Goal: Transaction & Acquisition: Purchase product/service

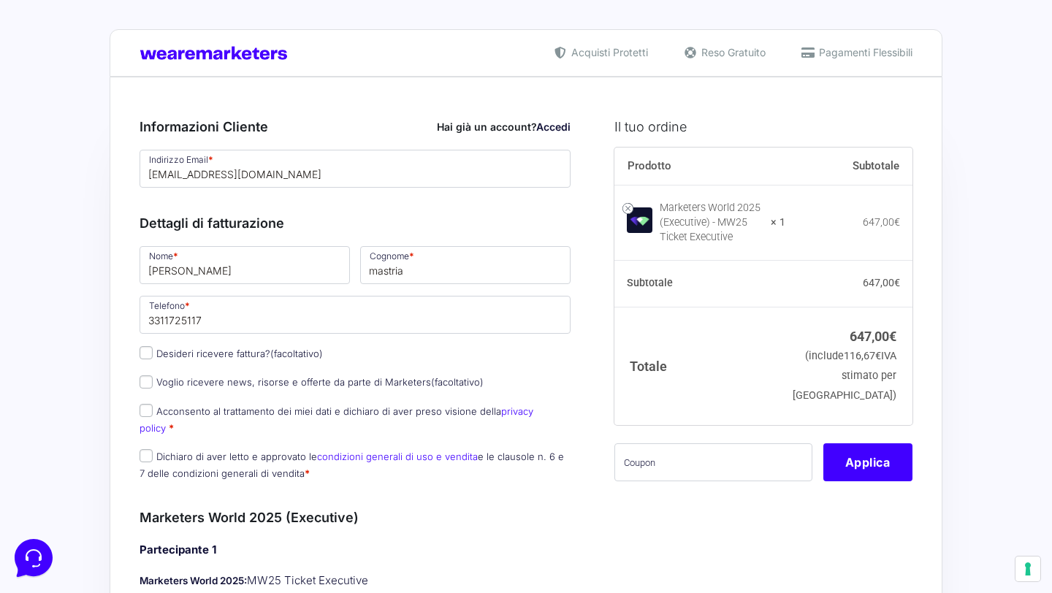
scroll to position [66, 0]
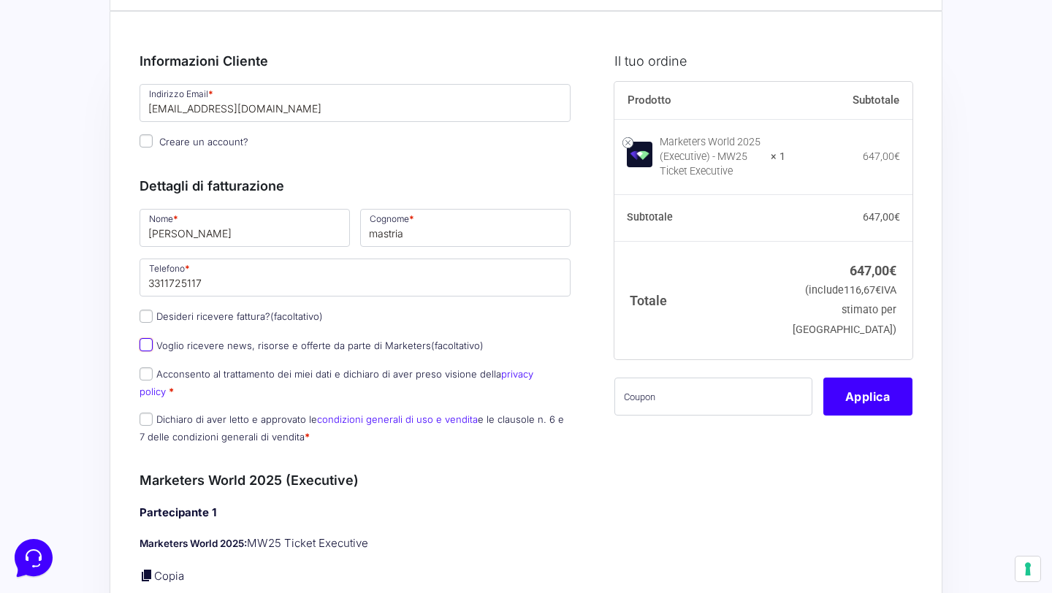
click at [148, 346] on input "Voglio ricevere news, risorse e offerte da parte di Marketers (facoltativo)" at bounding box center [145, 344] width 13 height 13
checkbox input "true"
click at [150, 372] on input "Acconsento al trattamento dei miei dati e dichiaro di aver preso visione della …" at bounding box center [145, 373] width 13 height 13
checkbox input "true"
click at [147, 413] on input "Dichiaro di aver letto e approvato le condizioni generali di uso e vendita e le…" at bounding box center [145, 419] width 13 height 13
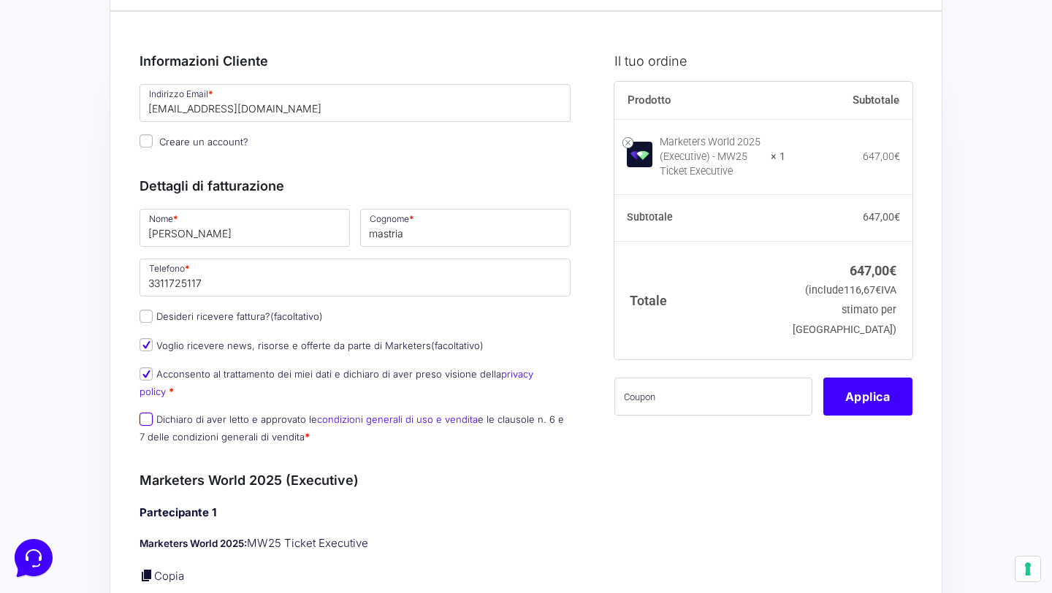
checkbox input "true"
click at [234, 238] on input "francesca" at bounding box center [244, 228] width 210 height 38
type input "f"
type input "Dinesh"
drag, startPoint x: 420, startPoint y: 237, endPoint x: 343, endPoint y: 237, distance: 76.7
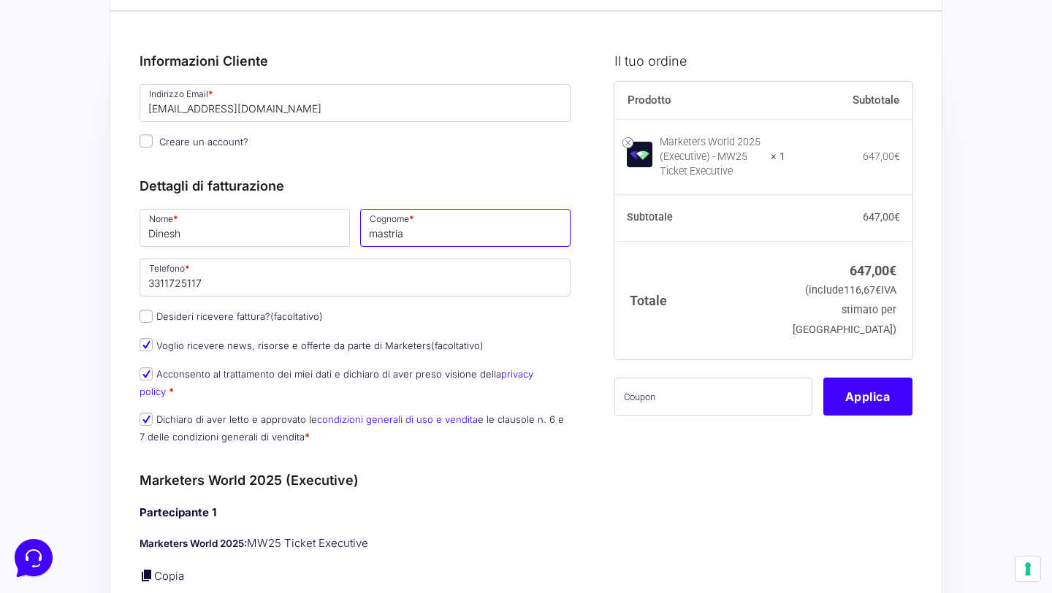
click at [343, 237] on div "Nome * Dinesh Cognome * mastria Telefono * 3311725117 Desideri ricevere fattura…" at bounding box center [354, 331] width 441 height 248
type input "Dissanayake"
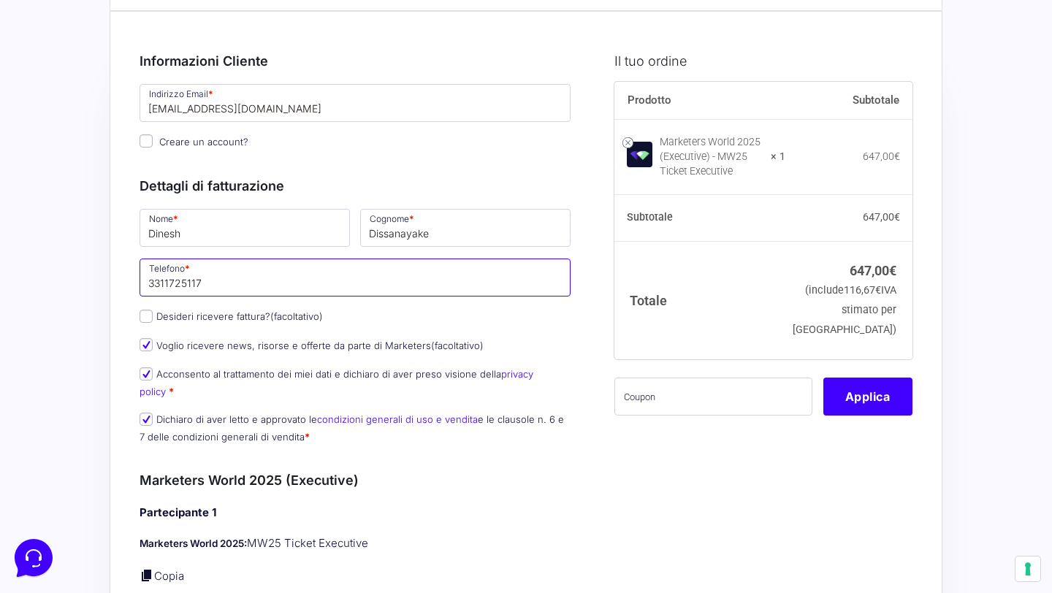
drag, startPoint x: 275, startPoint y: 279, endPoint x: 24, endPoint y: 272, distance: 251.3
type input "3664577594"
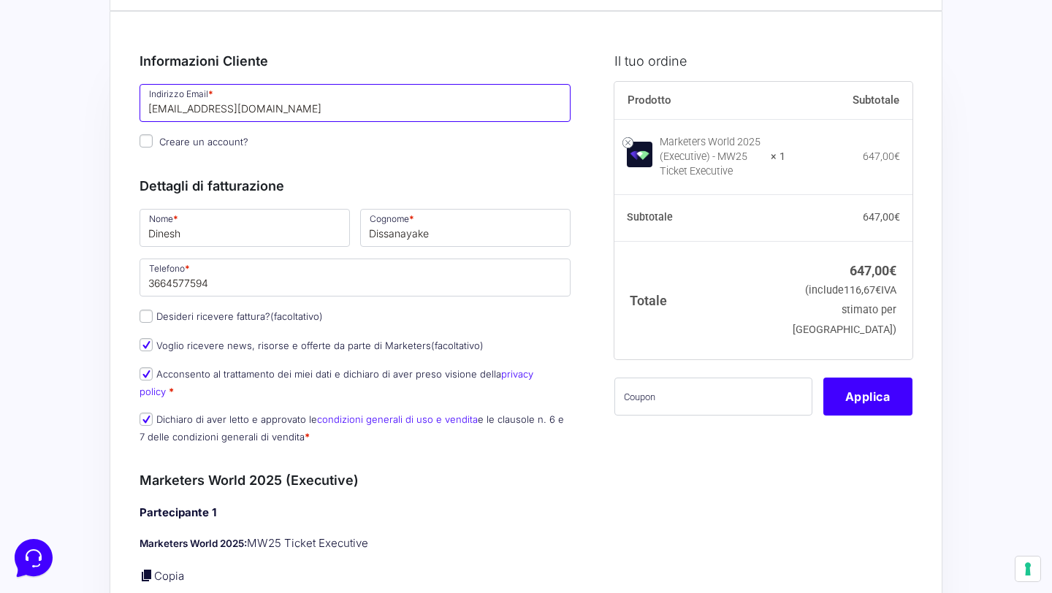
drag, startPoint x: 266, startPoint y: 112, endPoint x: 131, endPoint y: 110, distance: 134.4
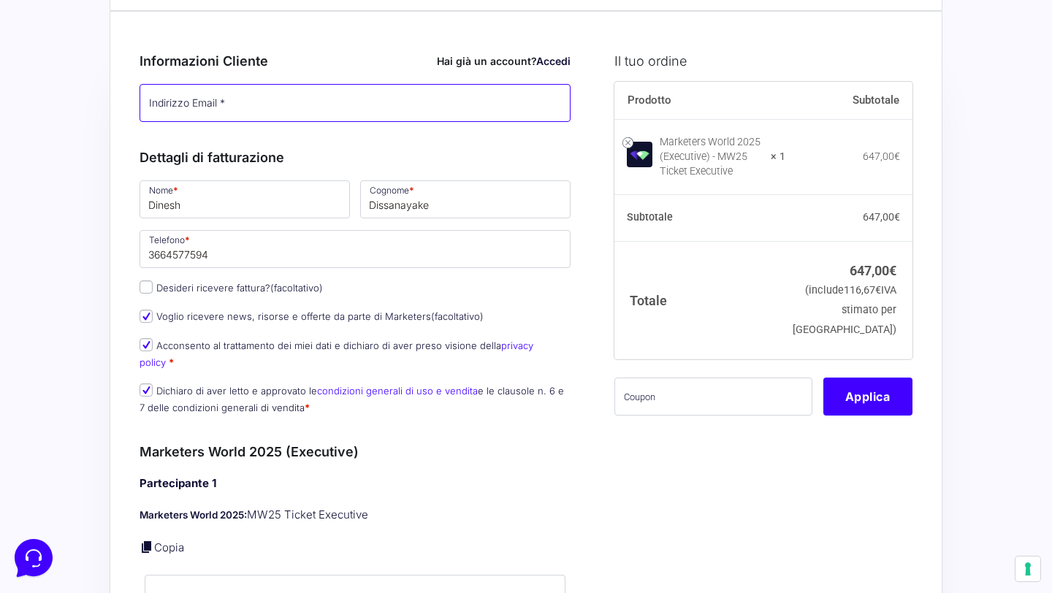
paste input "[EMAIL_ADDRESS][DOMAIN_NAME]"
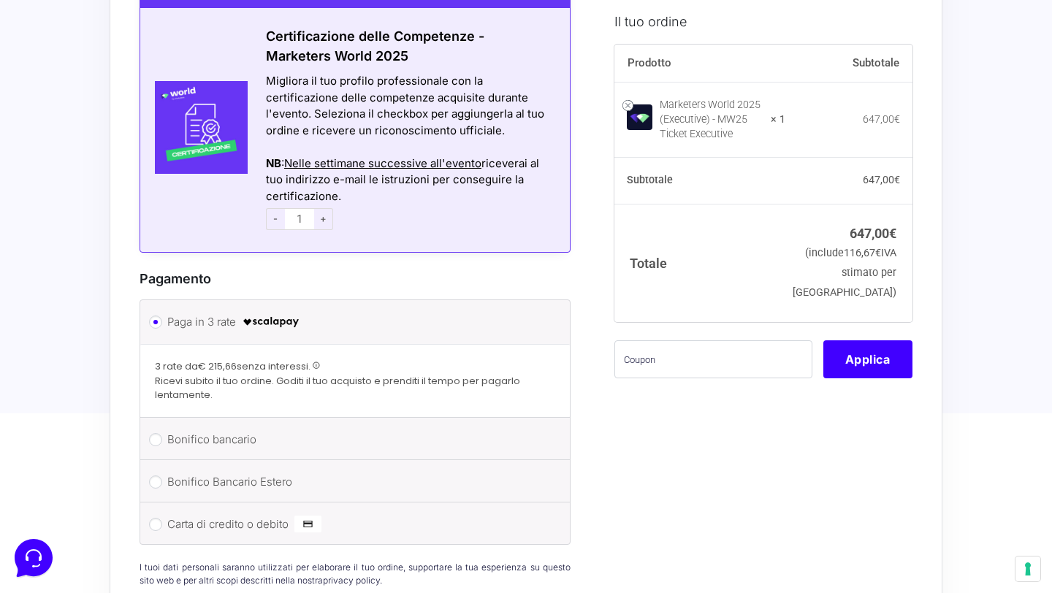
scroll to position [929, 0]
type input "[EMAIL_ADDRESS][DOMAIN_NAME]"
click at [425, 513] on label "Carta di credito o debito" at bounding box center [352, 524] width 370 height 22
click at [162, 517] on input "Carta di credito o debito" at bounding box center [155, 523] width 13 height 13
radio input "true"
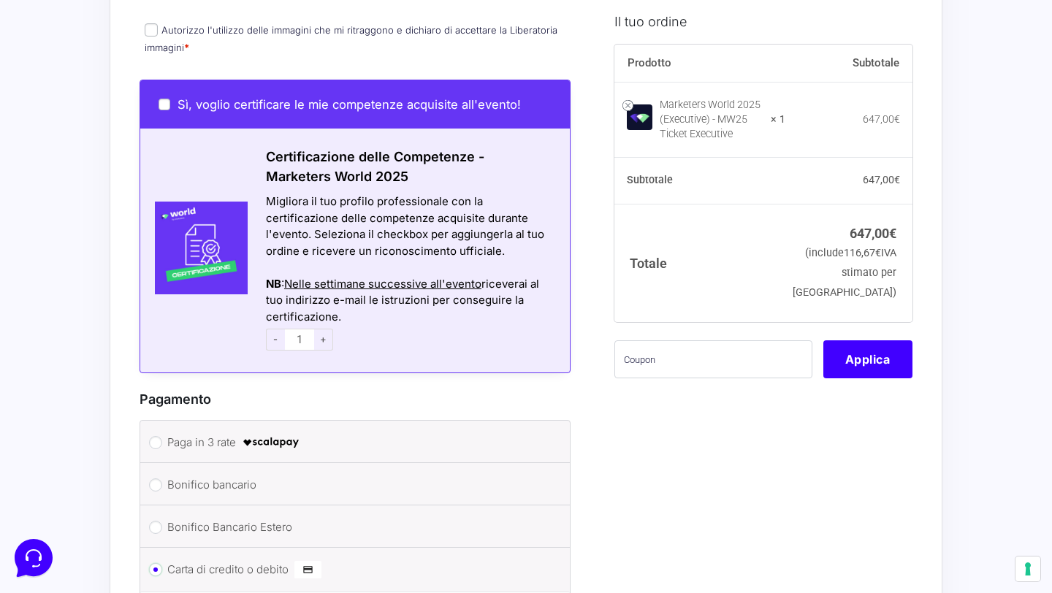
scroll to position [777, 0]
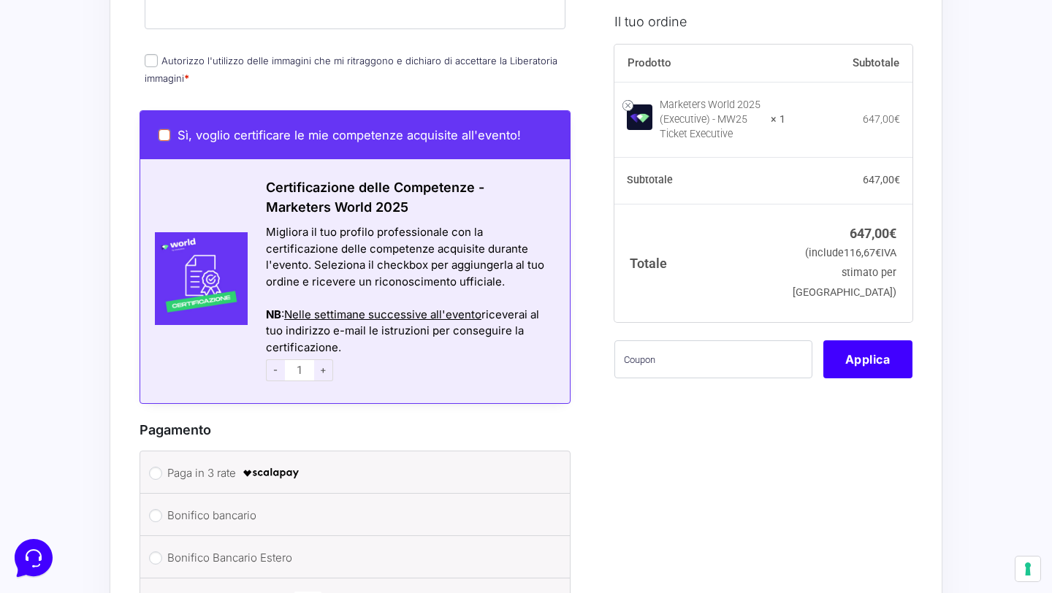
click at [166, 129] on input "Sì, voglio certificare le mie competenze acquisite all'evento!" at bounding box center [164, 135] width 12 height 12
checkbox input "true"
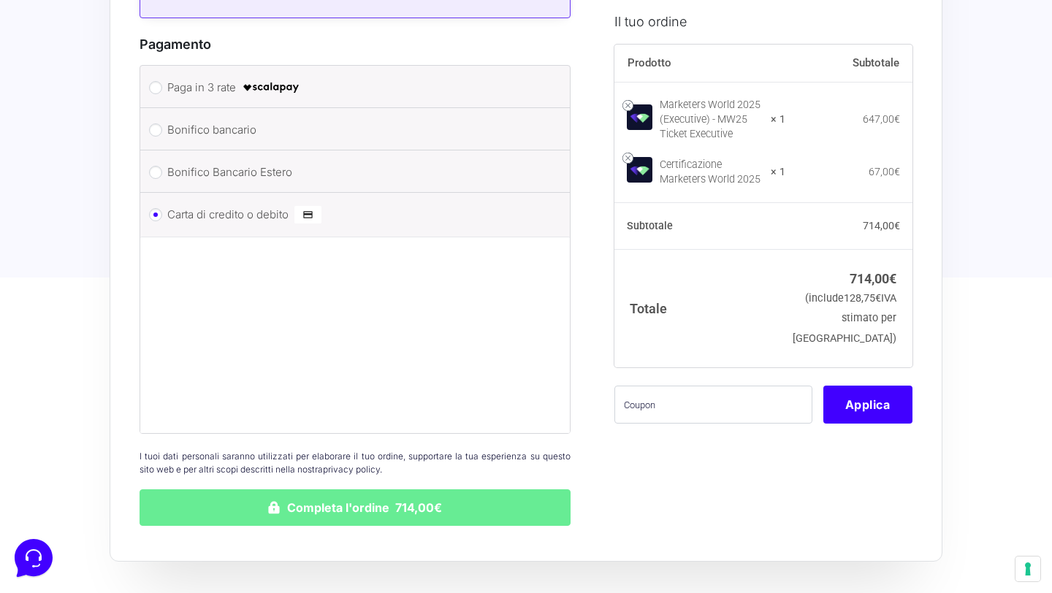
scroll to position [1164, 0]
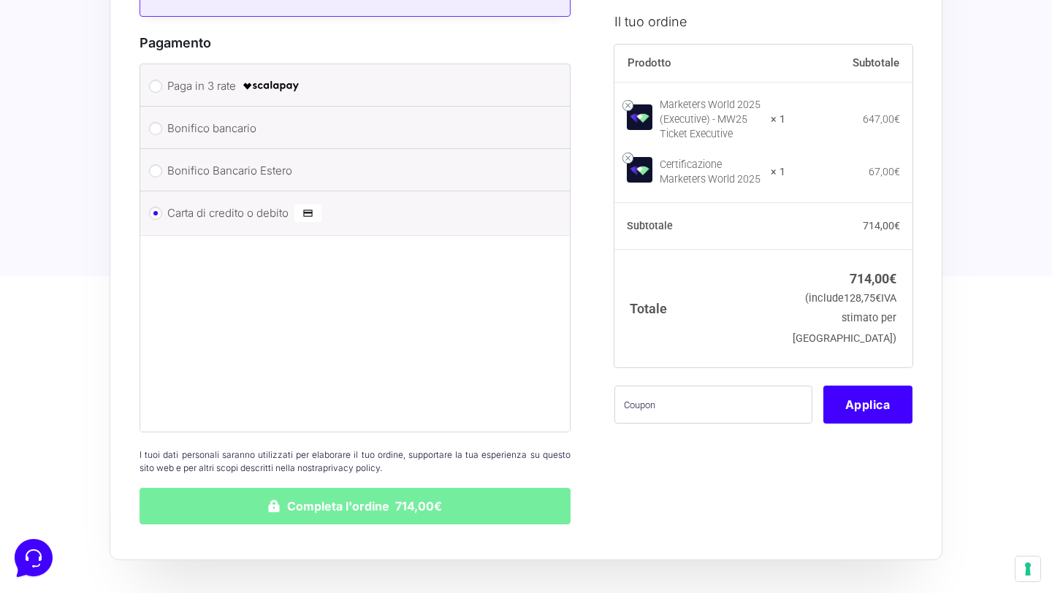
click at [380, 488] on button "Completa l'ordine 714,00€" at bounding box center [354, 506] width 431 height 37
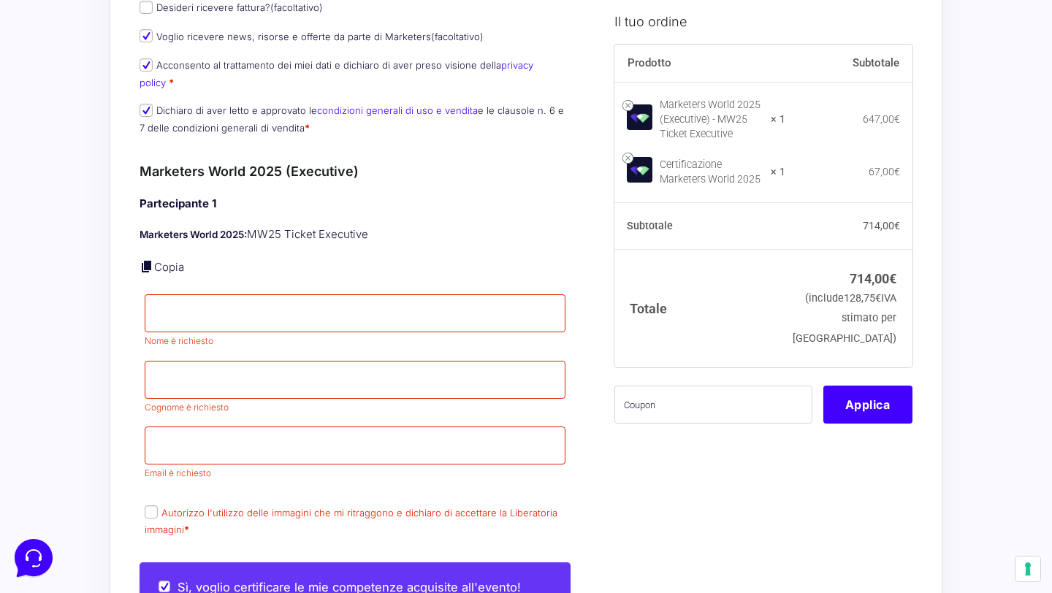
scroll to position [537, 0]
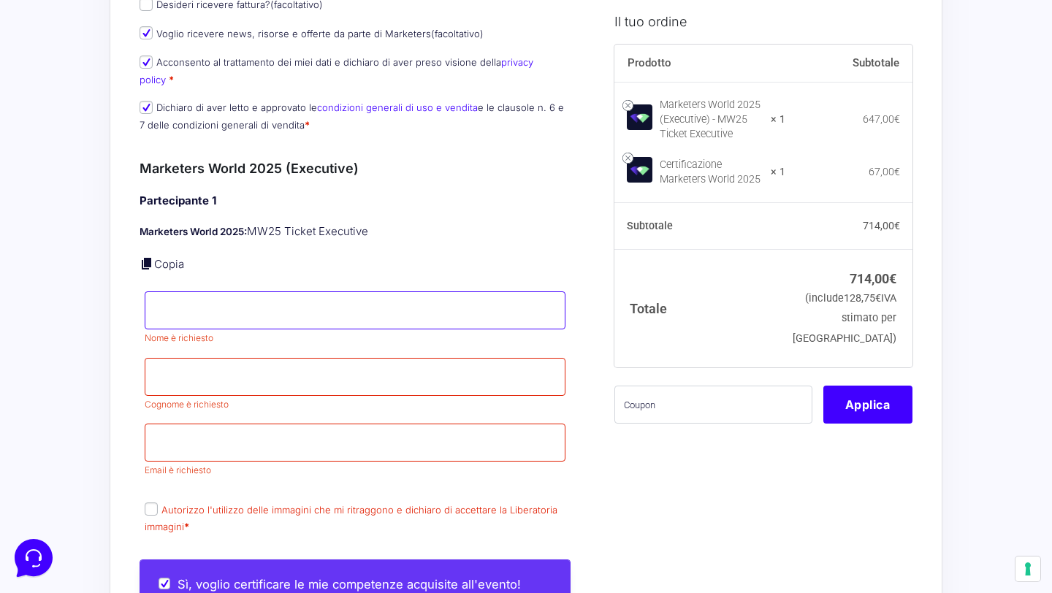
click at [253, 296] on input "Nome *" at bounding box center [355, 310] width 421 height 38
type input "dinesh dissanayake"
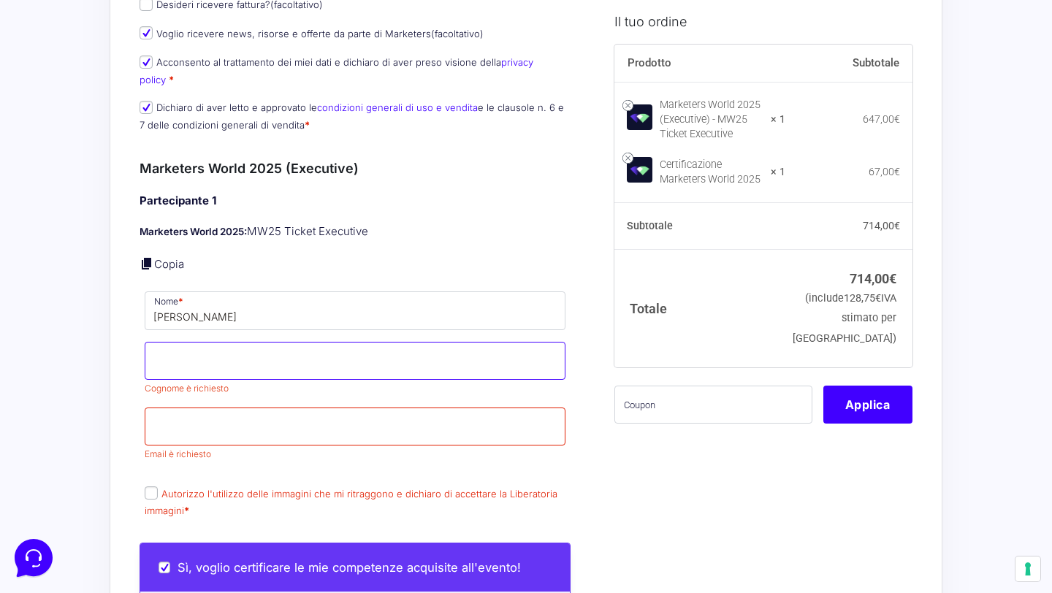
click at [300, 360] on input "Cognome *" at bounding box center [355, 361] width 421 height 38
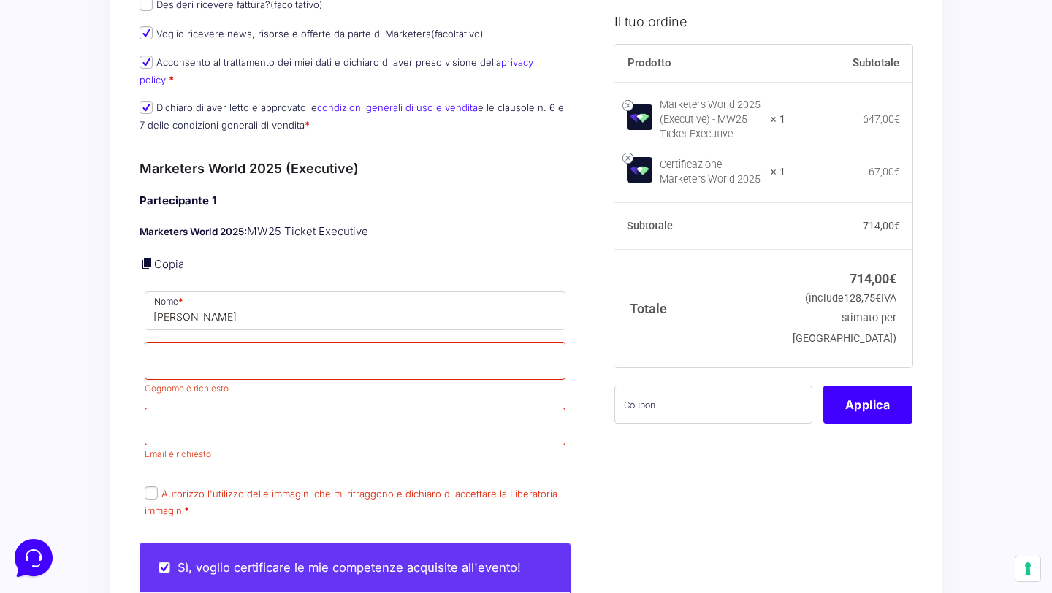
click at [143, 483] on p "Autorizzo l'utilizzo delle immagini che mi ritraggono e dichiaro di accettare l…" at bounding box center [354, 502] width 431 height 38
click at [148, 486] on input "Autorizzo l'utilizzo delle immagini che mi ritraggono e dichiaro di accettare l…" at bounding box center [151, 492] width 13 height 13
checkbox input "true"
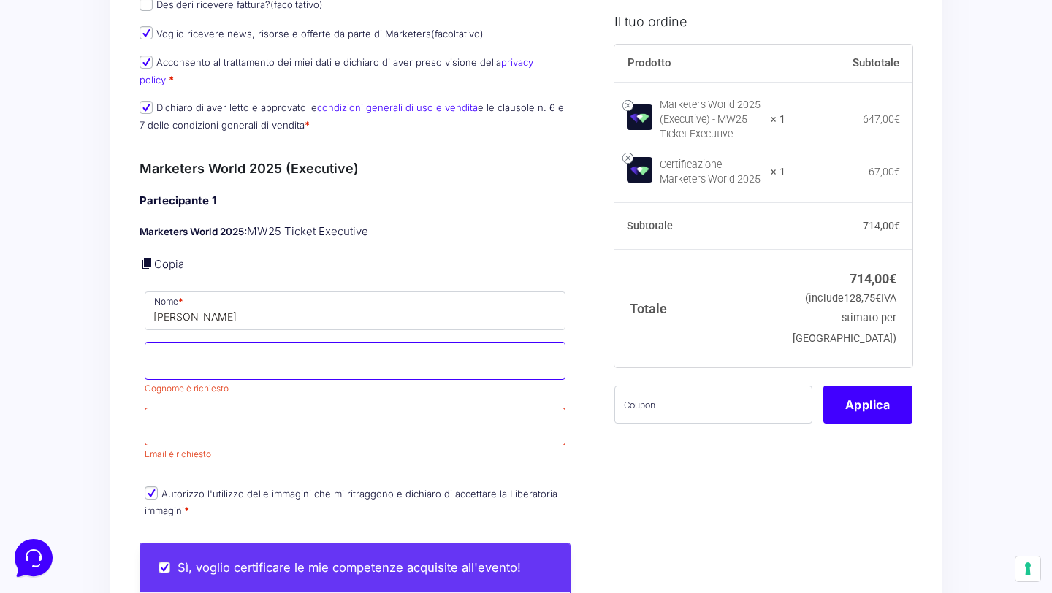
click at [235, 342] on input "Cognome *" at bounding box center [355, 361] width 421 height 38
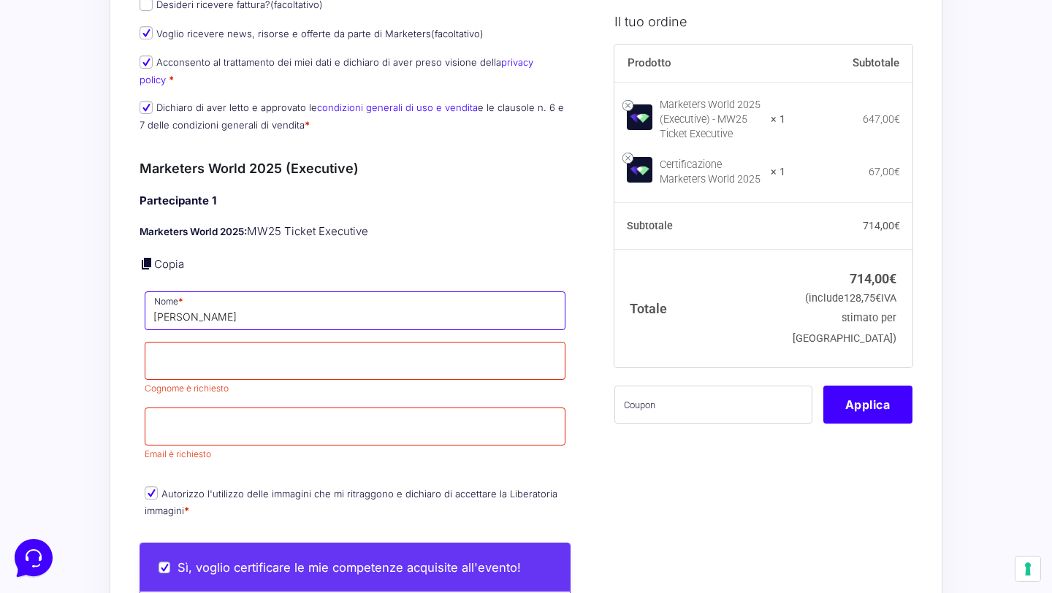
drag, startPoint x: 268, startPoint y: 306, endPoint x: 189, endPoint y: 304, distance: 78.9
click at [189, 304] on input "dinesh dissanayake" at bounding box center [355, 310] width 421 height 38
type input "dinesh"
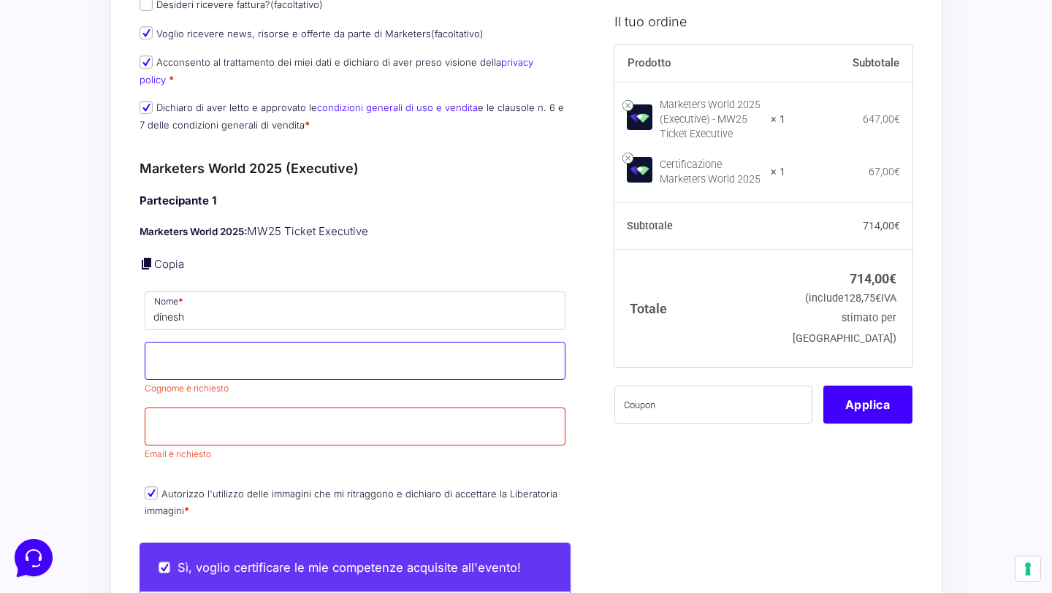
click at [177, 351] on input "Cognome *" at bounding box center [355, 361] width 421 height 38
paste input "dissanayake"
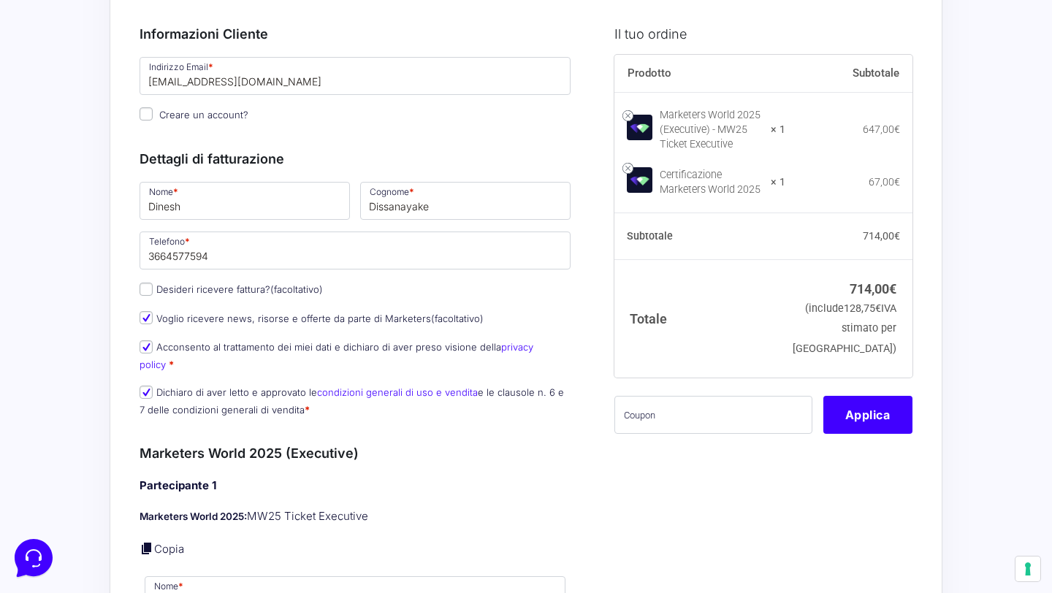
scroll to position [253, 0]
type input "dissanayake"
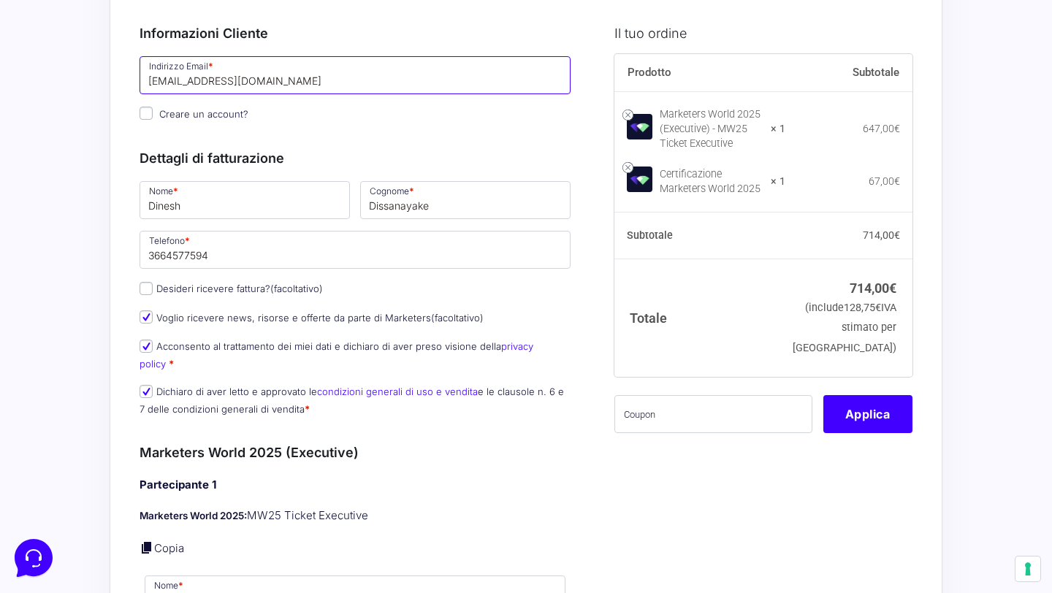
drag, startPoint x: 280, startPoint y: 86, endPoint x: 142, endPoint y: 85, distance: 138.0
click at [142, 85] on input "[EMAIL_ADDRESS][DOMAIN_NAME]" at bounding box center [354, 75] width 431 height 38
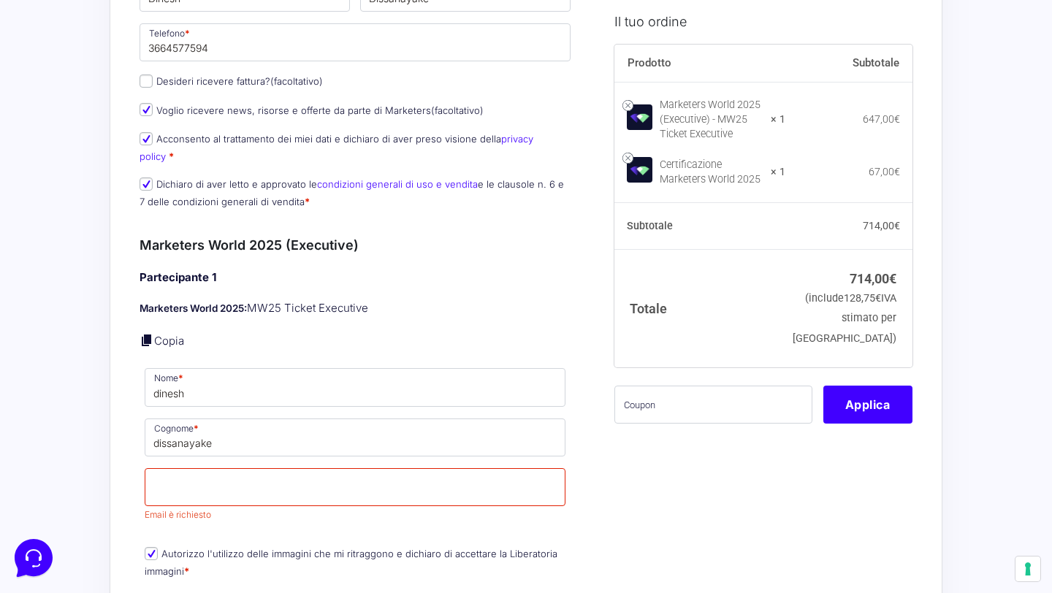
scroll to position [513, 0]
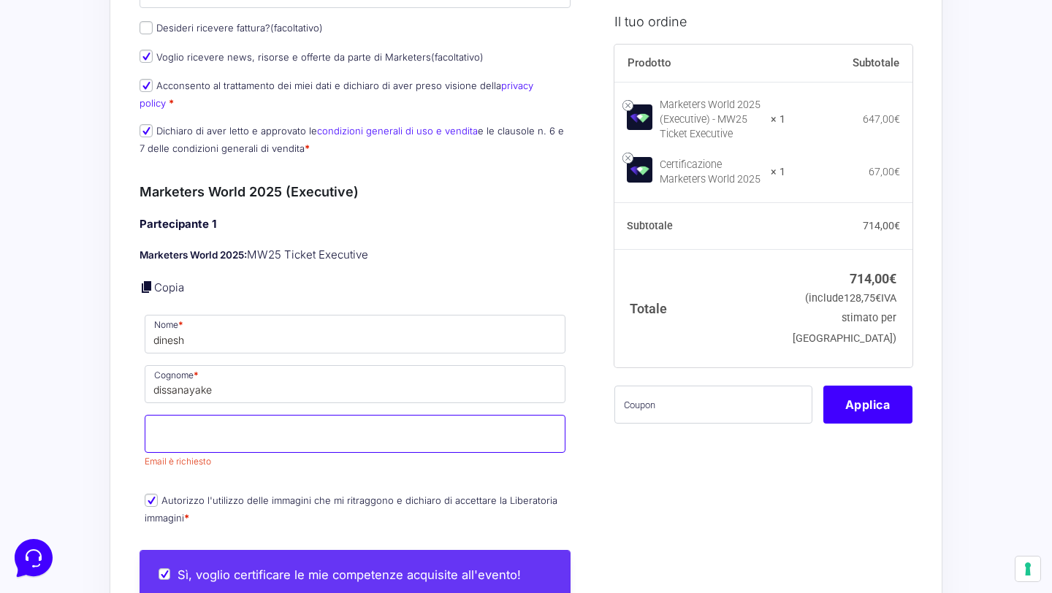
click at [201, 417] on input "Email *" at bounding box center [355, 434] width 421 height 38
paste input "[EMAIL_ADDRESS][DOMAIN_NAME]"
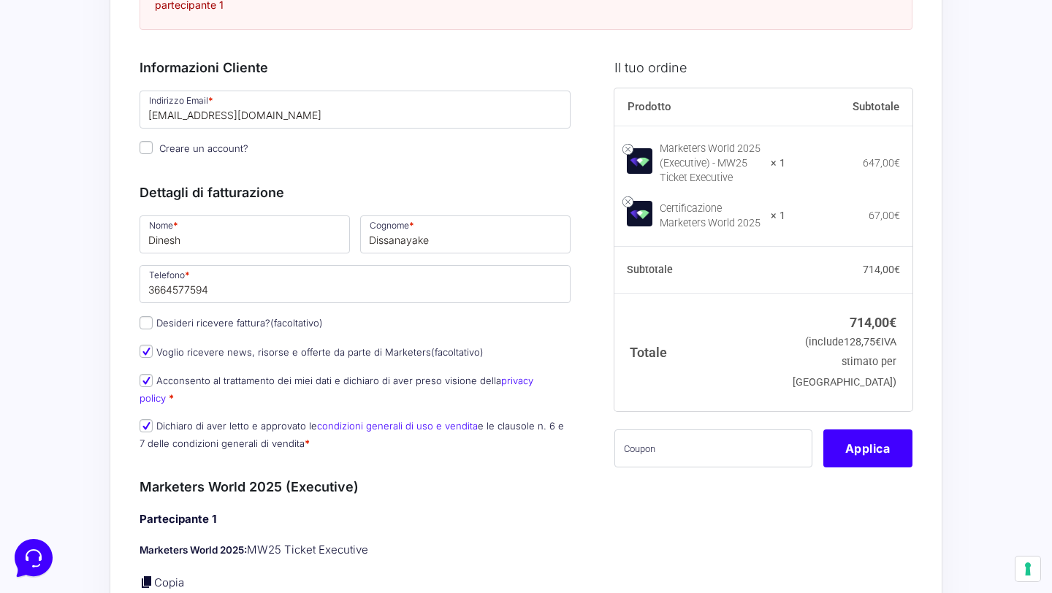
scroll to position [175, 0]
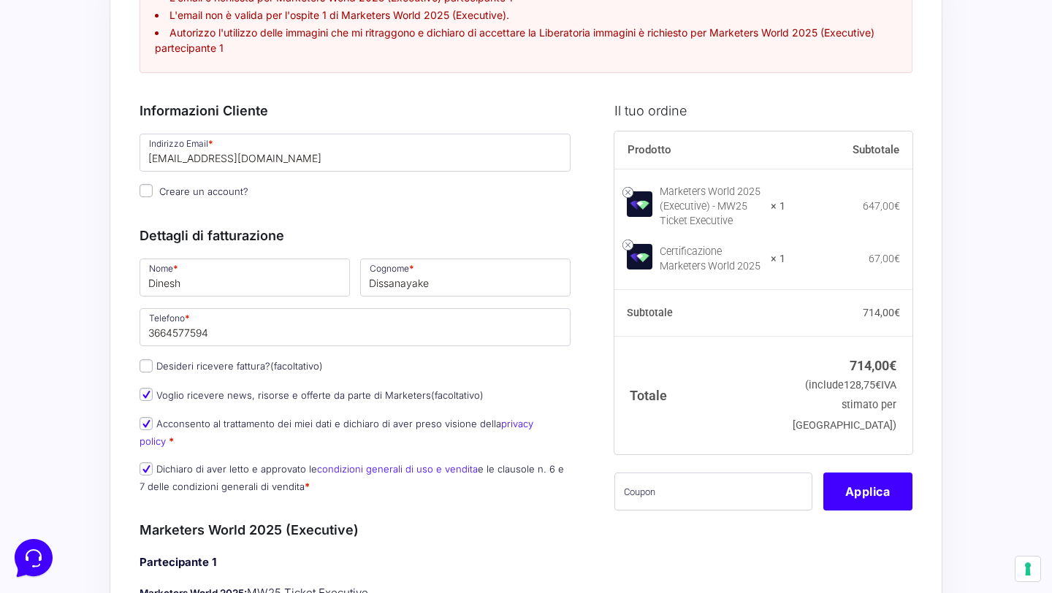
type input "[EMAIL_ADDRESS][DOMAIN_NAME]"
drag, startPoint x: 207, startPoint y: 282, endPoint x: 137, endPoint y: 280, distance: 70.9
click at [137, 280] on p "Nome * Dinesh" at bounding box center [244, 277] width 221 height 42
type input "Francesca"
drag, startPoint x: 463, startPoint y: 283, endPoint x: 345, endPoint y: 282, distance: 118.3
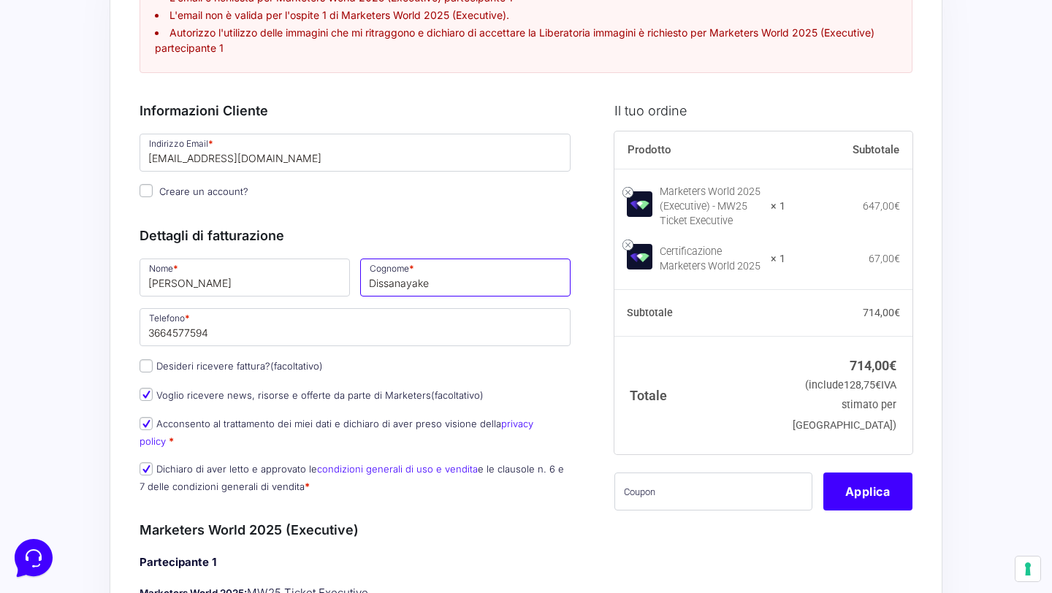
click at [345, 282] on div "Nome * Francesca Cognome * Dissanayake Telefono * 3664577594 Desideri ricevere …" at bounding box center [354, 380] width 441 height 248
type input "mastria"
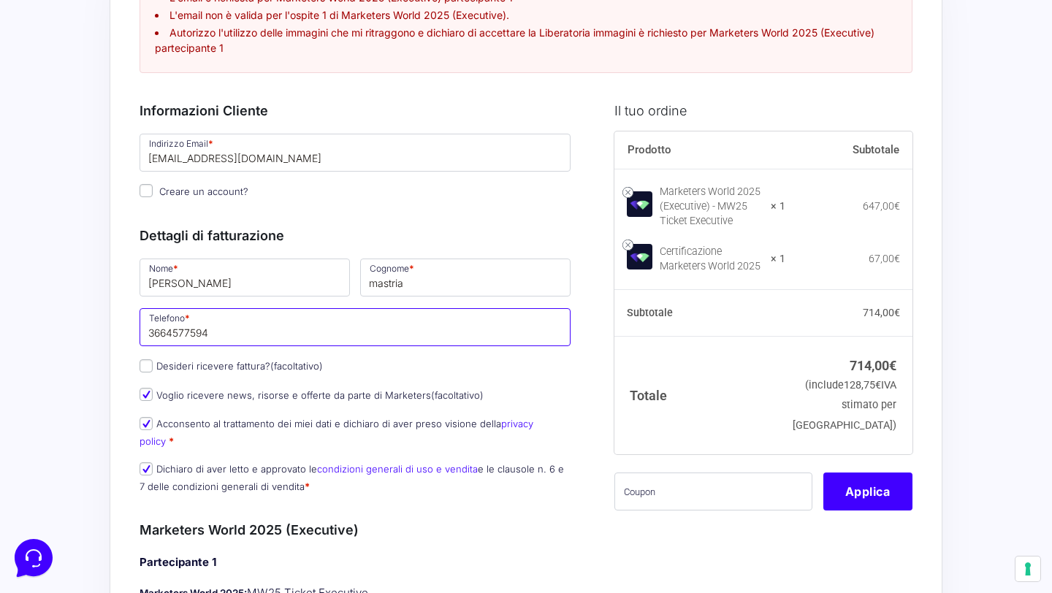
drag, startPoint x: 280, startPoint y: 334, endPoint x: 131, endPoint y: 323, distance: 148.6
type input "[PHONE_NUMBER]"
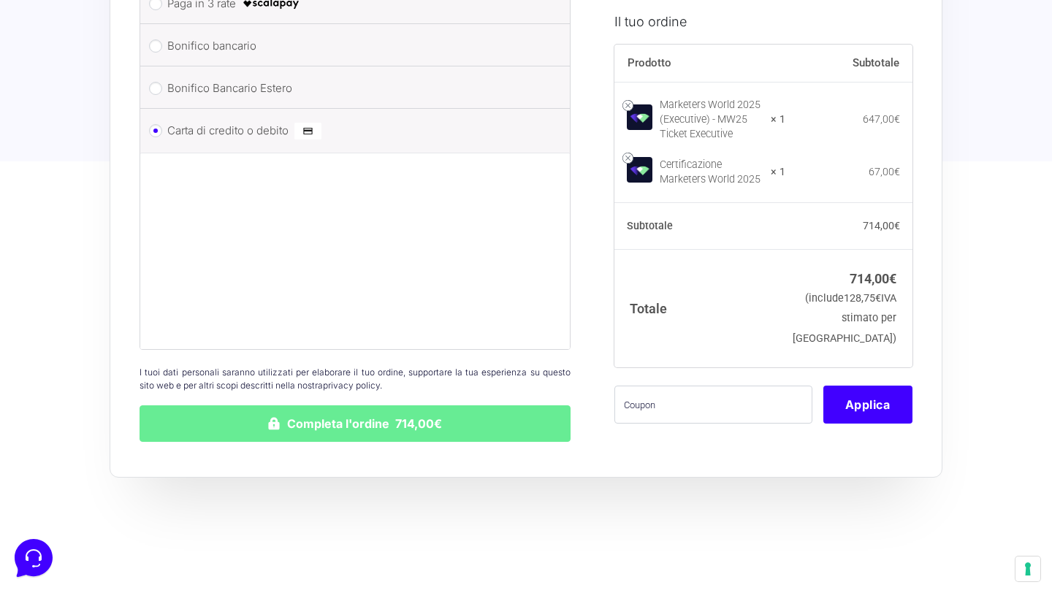
scroll to position [1409, 0]
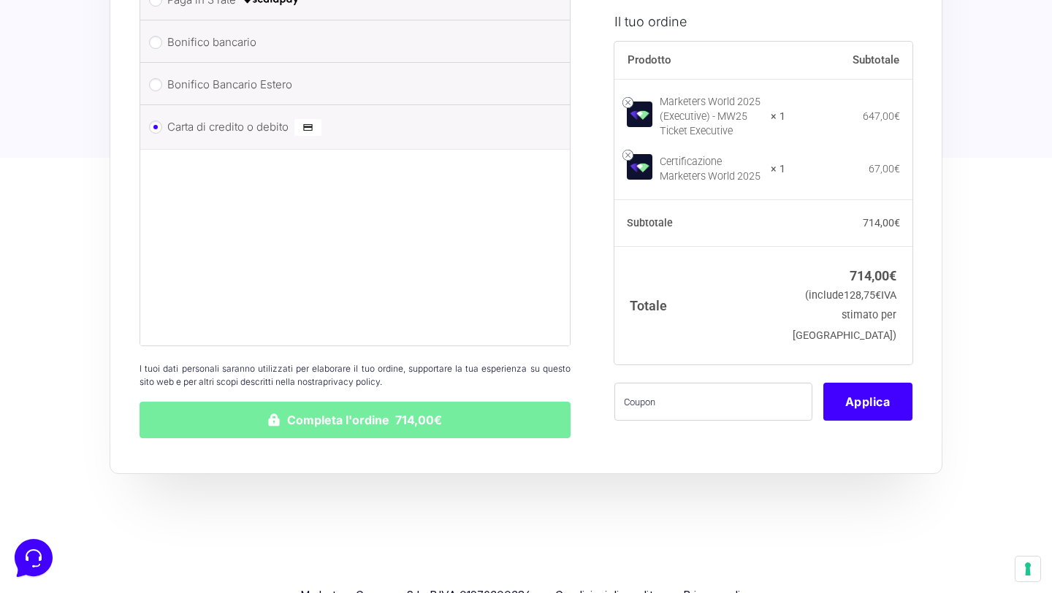
click at [326, 407] on button "Completa l'ordine 714,00€" at bounding box center [354, 420] width 431 height 37
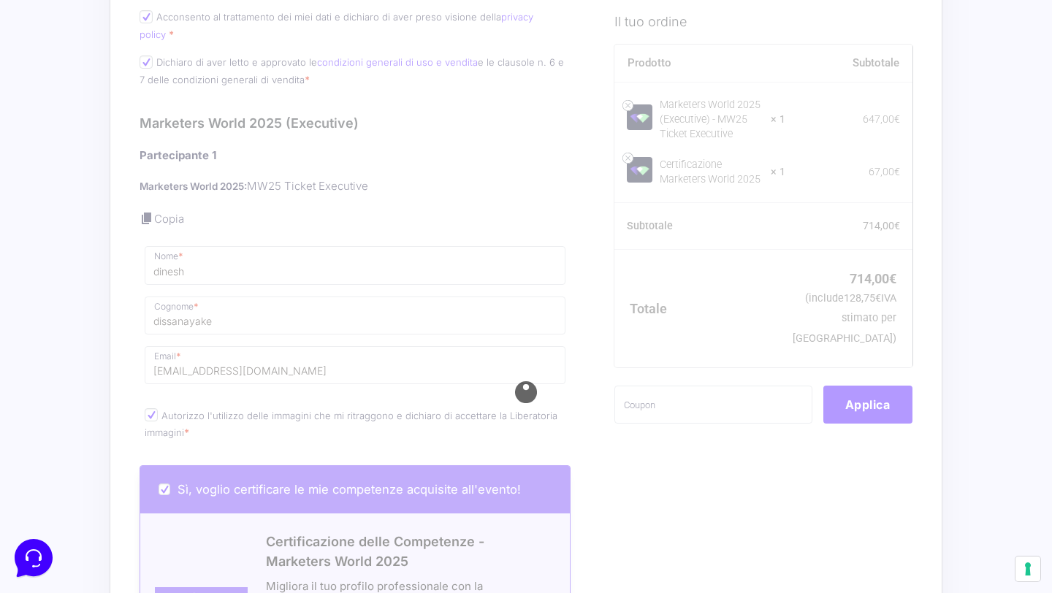
scroll to position [587, 0]
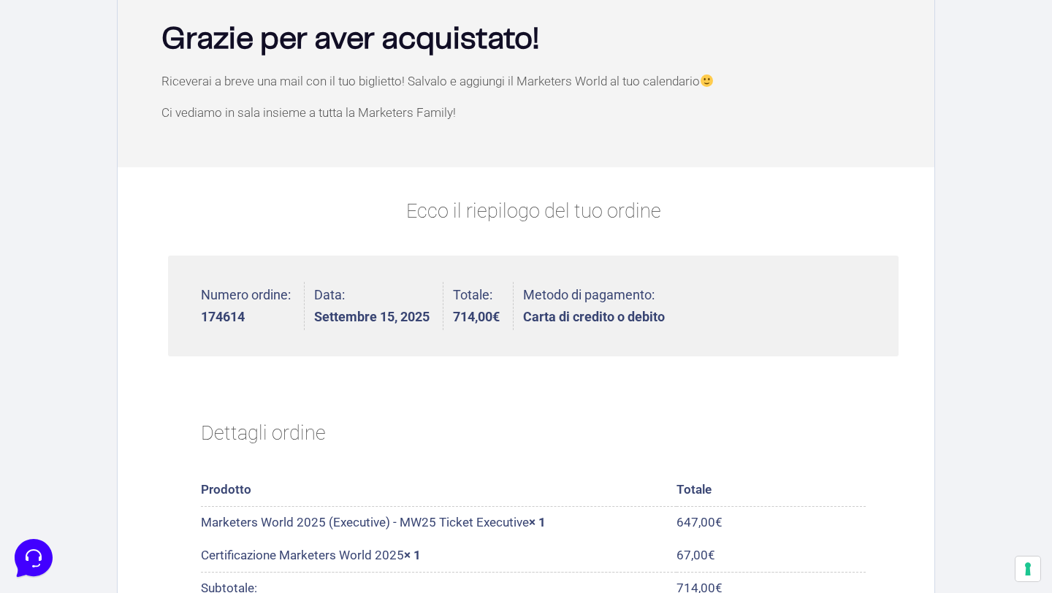
scroll to position [99, 0]
